Goal: Use online tool/utility: Use online tool/utility

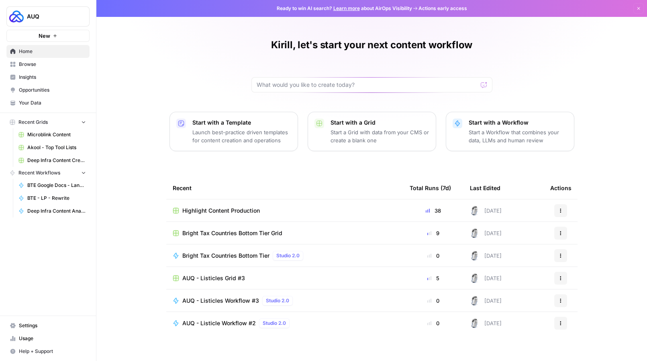
scroll to position [8, 0]
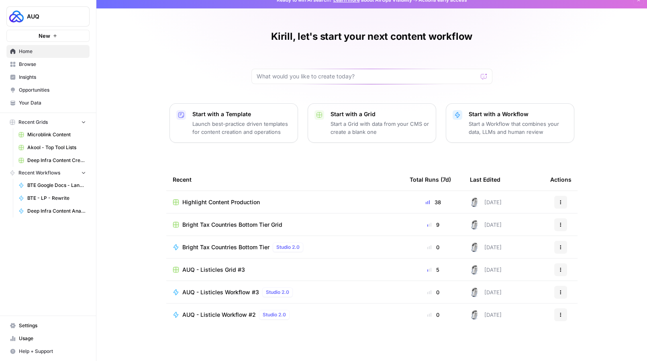
click at [224, 270] on span "AUQ - Listicles Grid #3" at bounding box center [213, 270] width 63 height 8
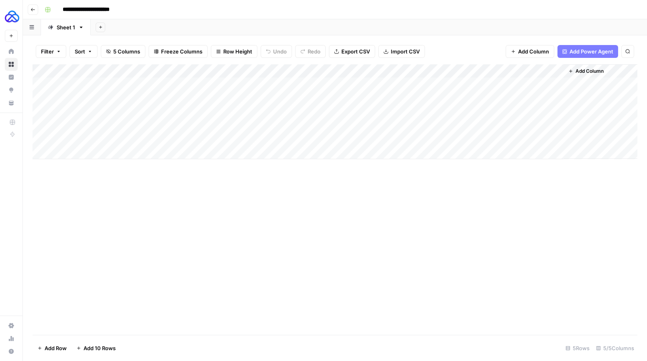
click at [445, 71] on div "Add Column" at bounding box center [335, 111] width 605 height 95
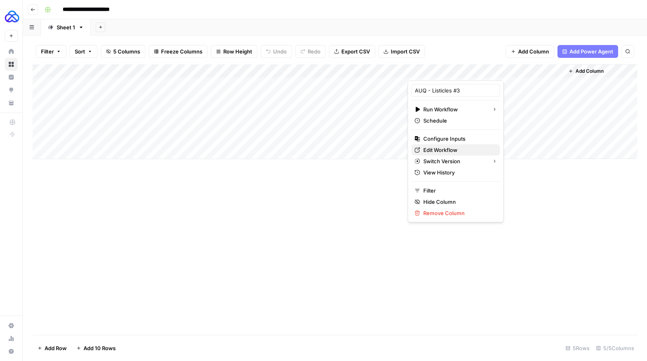
click at [441, 151] on span "Edit Workflow" at bounding box center [458, 150] width 70 height 8
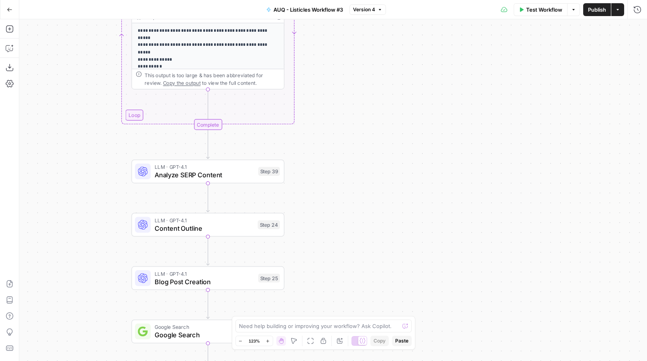
drag, startPoint x: 361, startPoint y: 178, endPoint x: 376, endPoint y: 196, distance: 23.9
click at [376, 196] on div "**********" at bounding box center [333, 190] width 628 height 342
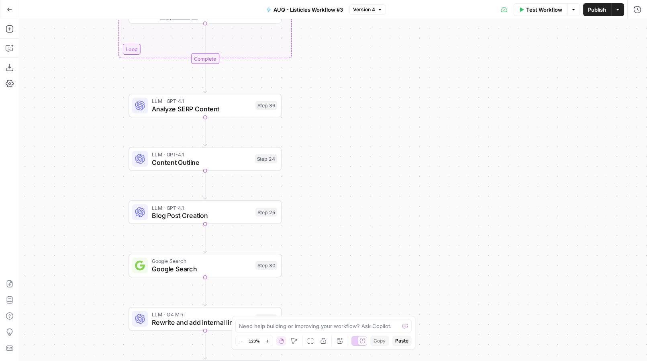
drag, startPoint x: 356, startPoint y: 172, endPoint x: 353, endPoint y: 89, distance: 83.2
click at [353, 89] on div "**********" at bounding box center [333, 190] width 628 height 342
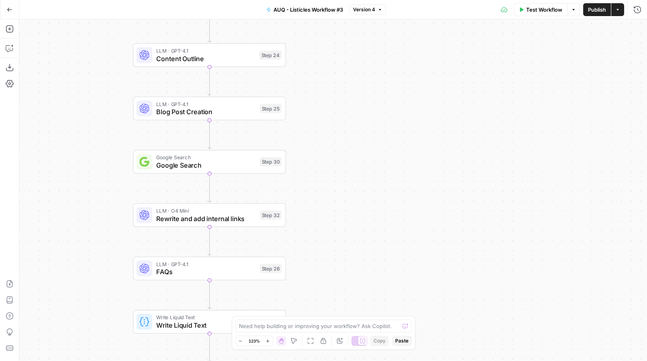
drag, startPoint x: 360, startPoint y: 219, endPoint x: 366, endPoint y: 138, distance: 80.6
click at [366, 138] on div "**********" at bounding box center [333, 190] width 628 height 342
drag, startPoint x: 367, startPoint y: 143, endPoint x: 375, endPoint y: 212, distance: 70.0
click at [390, 217] on div "**********" at bounding box center [333, 190] width 628 height 342
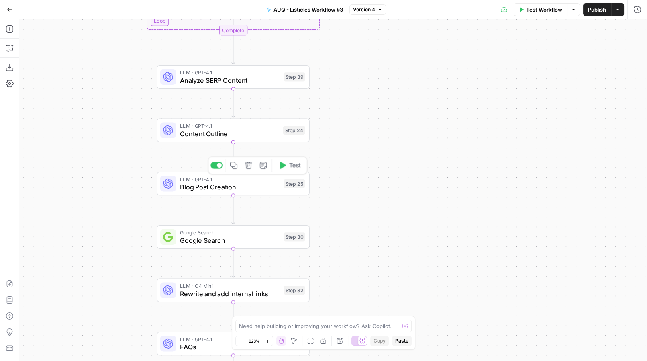
click at [195, 190] on span "Blog Post Creation" at bounding box center [230, 187] width 100 height 10
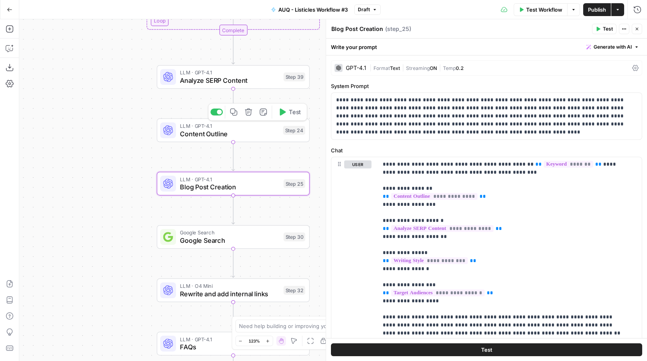
click at [202, 129] on span "Content Outline" at bounding box center [229, 134] width 99 height 10
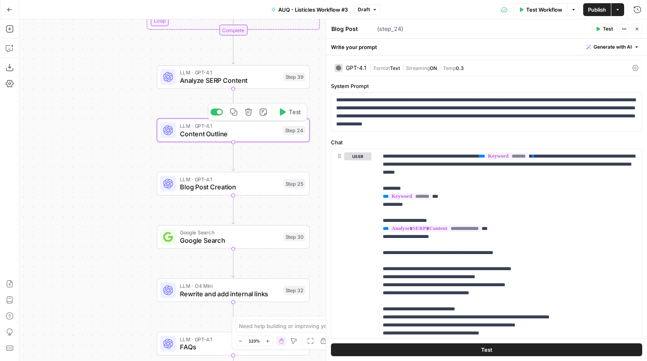
type textarea "Content Outline"
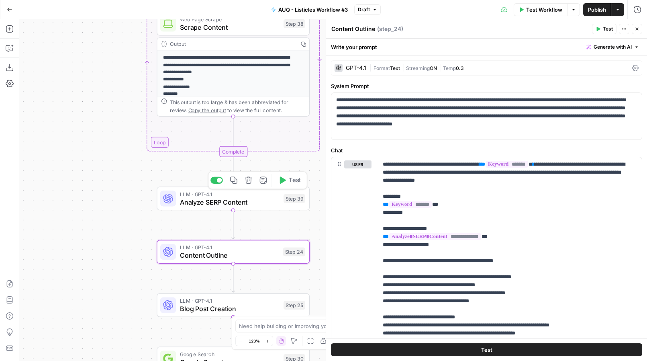
click at [210, 199] on span "Analyze SERP Content" at bounding box center [230, 202] width 100 height 10
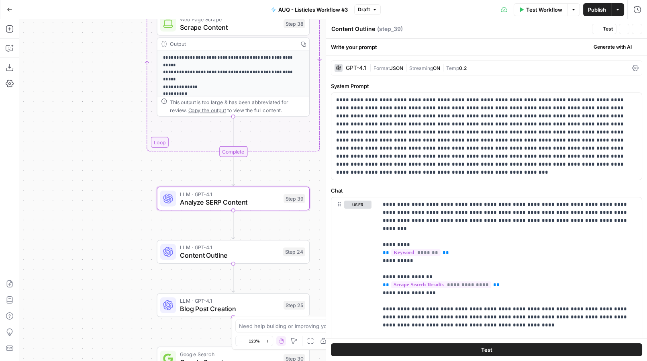
type textarea "Analyze SERP Content"
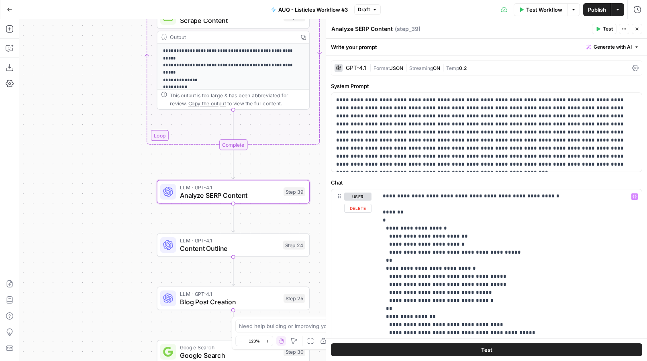
scroll to position [216, 0]
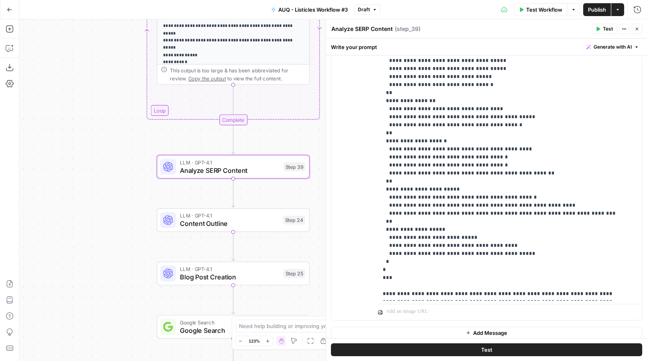
drag, startPoint x: 188, startPoint y: 221, endPoint x: 138, endPoint y: 211, distance: 51.1
click at [188, 221] on span "Content Outline" at bounding box center [229, 224] width 99 height 10
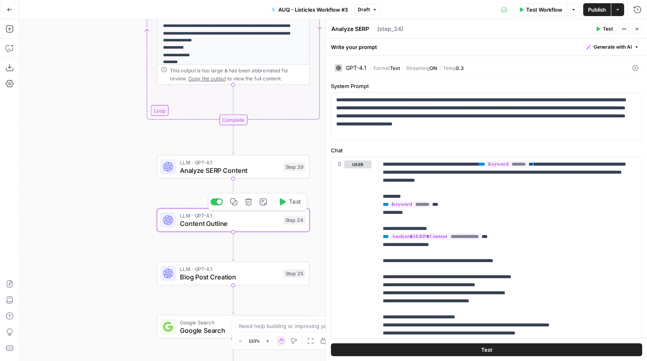
type textarea "Content Outline"
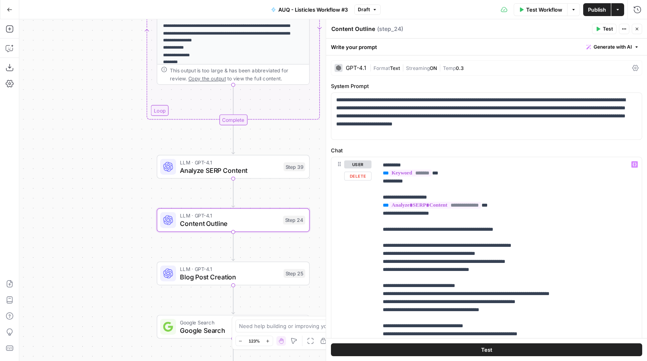
scroll to position [76, 0]
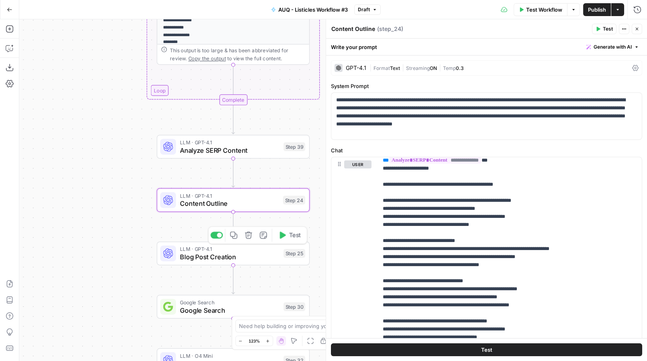
click at [206, 248] on span "LLM · GPT-4.1" at bounding box center [230, 249] width 100 height 8
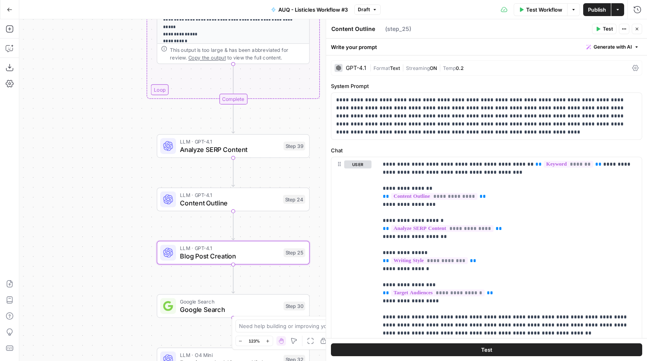
type textarea "Blog Post Creation"
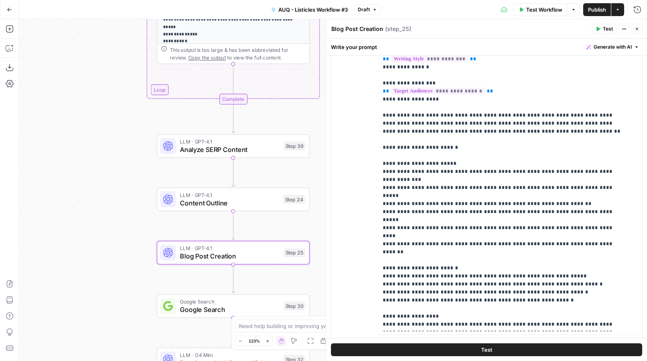
scroll to position [189, 0]
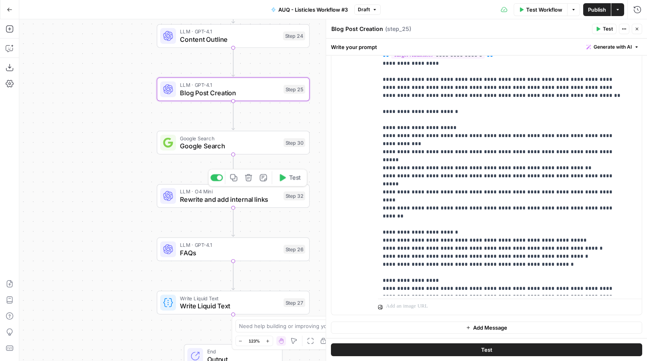
click at [194, 201] on span "Rewrite and add internal links" at bounding box center [230, 199] width 100 height 10
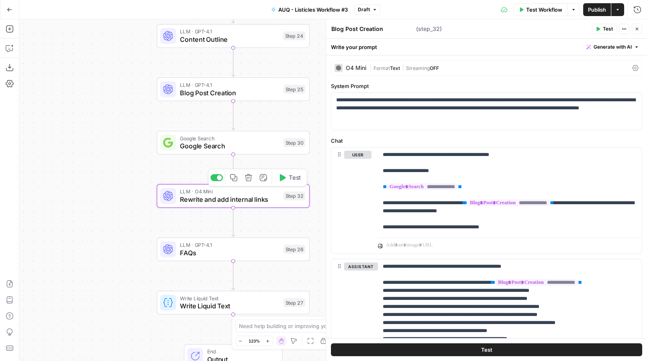
type textarea "Rewrite and add internal links"
click at [199, 145] on span "Google Search" at bounding box center [230, 146] width 100 height 10
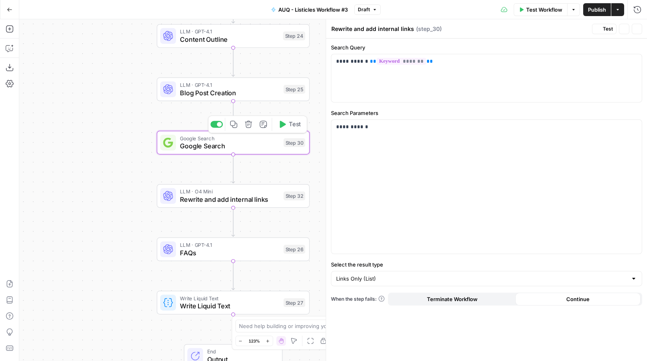
type textarea "Google Search"
click at [191, 94] on span "Blog Post Creation" at bounding box center [230, 93] width 100 height 10
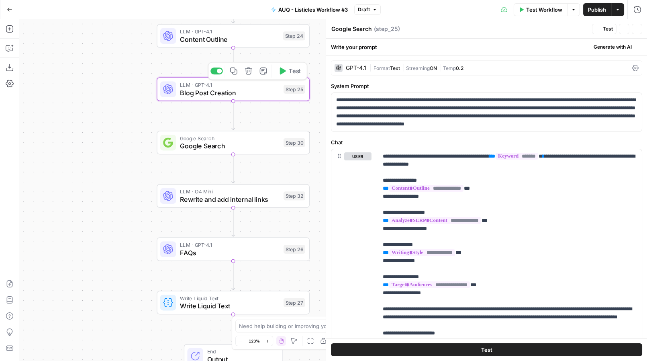
type textarea "Blog Post Creation"
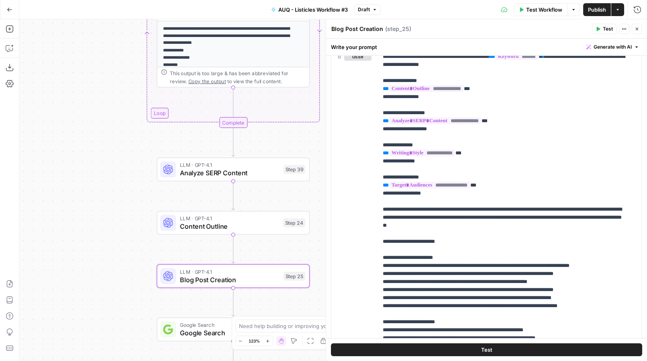
scroll to position [6, 0]
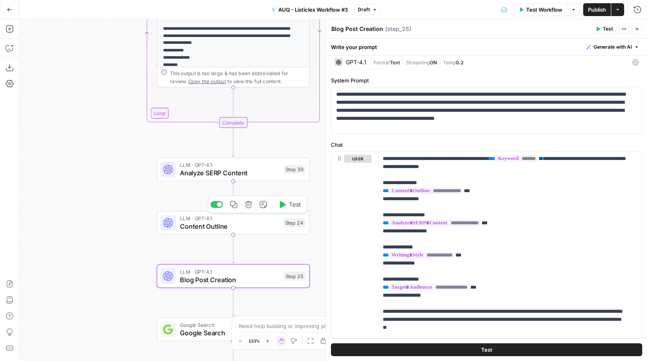
click at [222, 226] on span "Content Outline" at bounding box center [229, 226] width 99 height 10
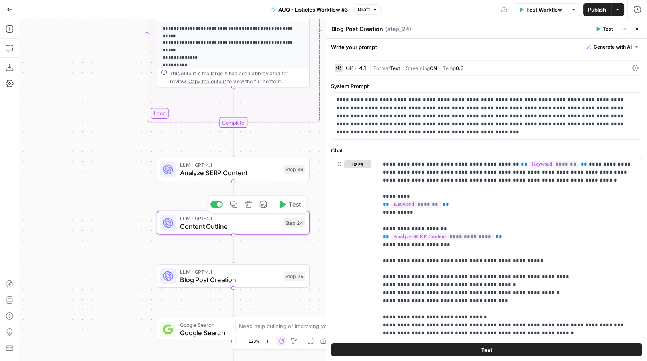
type textarea "Content Outline"
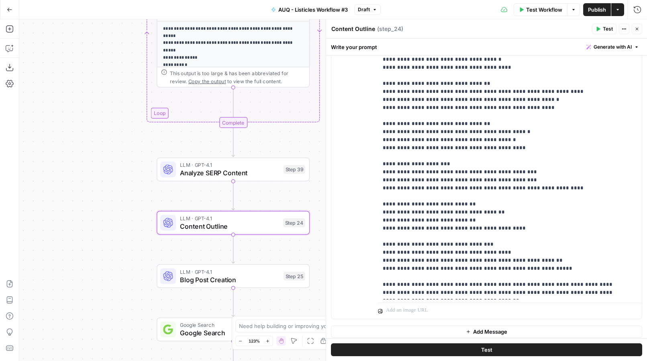
scroll to position [189, 0]
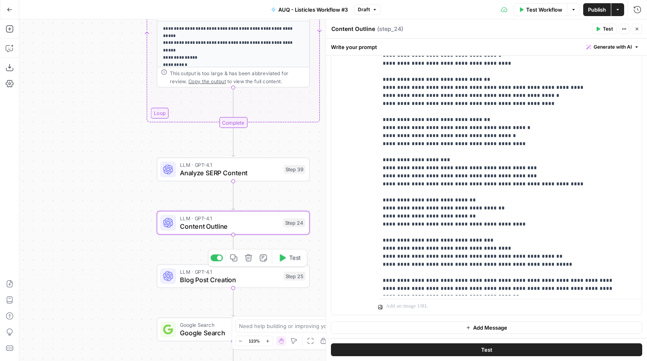
click at [200, 276] on span "Blog Post Creation" at bounding box center [230, 279] width 100 height 10
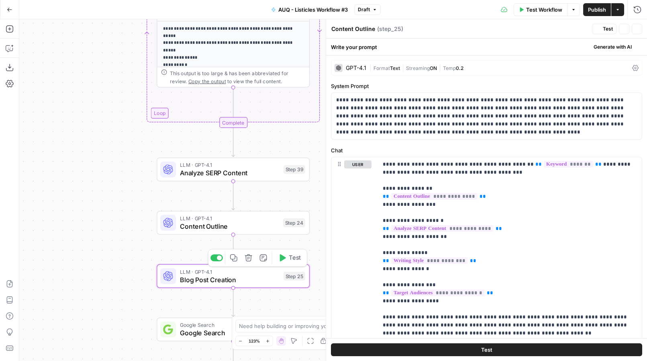
type textarea "Blog Post Creation"
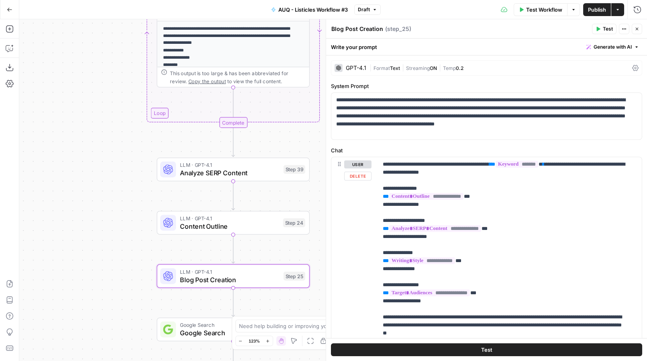
scroll to position [49, 0]
